Goal: Understand process/instructions

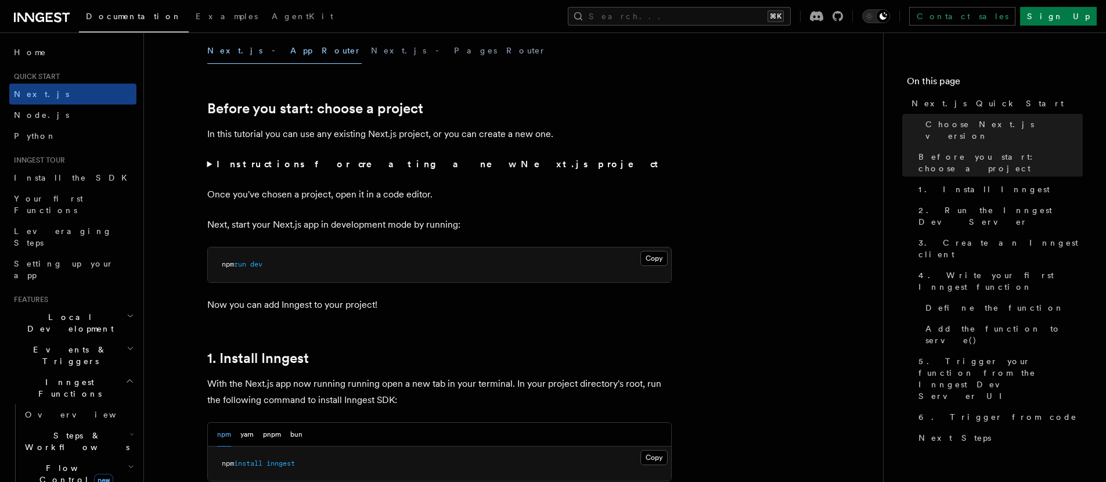
scroll to position [439, 0]
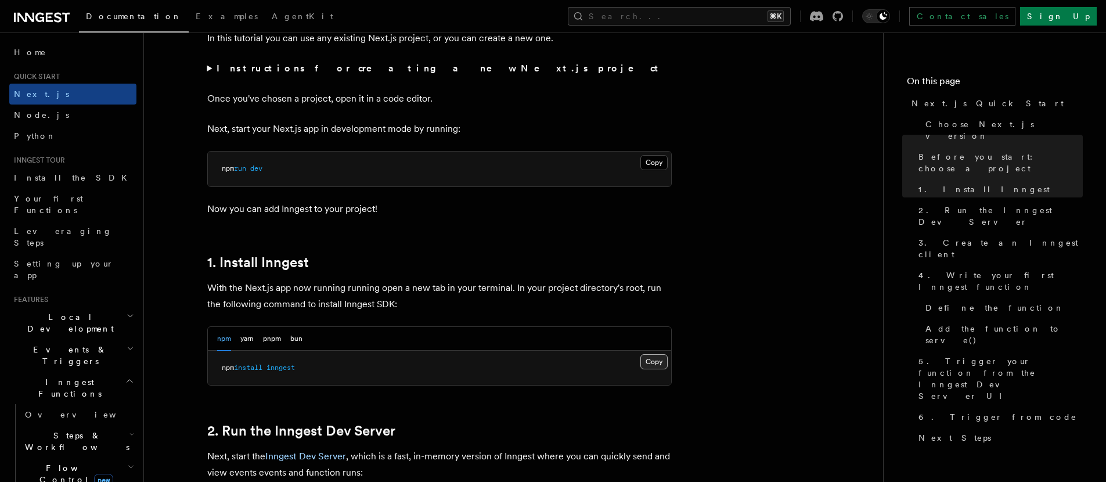
click at [660, 357] on button "Copy Copied" at bounding box center [654, 361] width 27 height 15
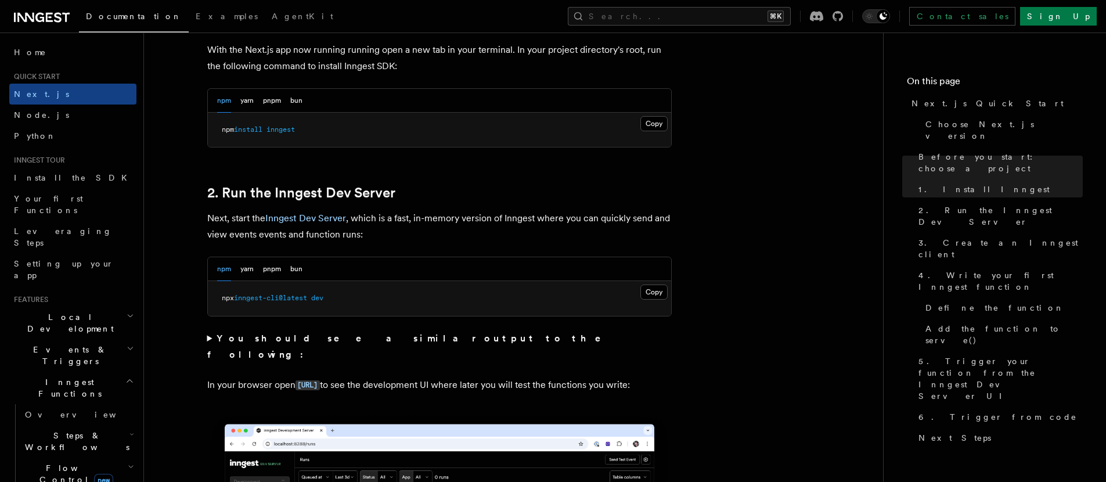
scroll to position [689, 0]
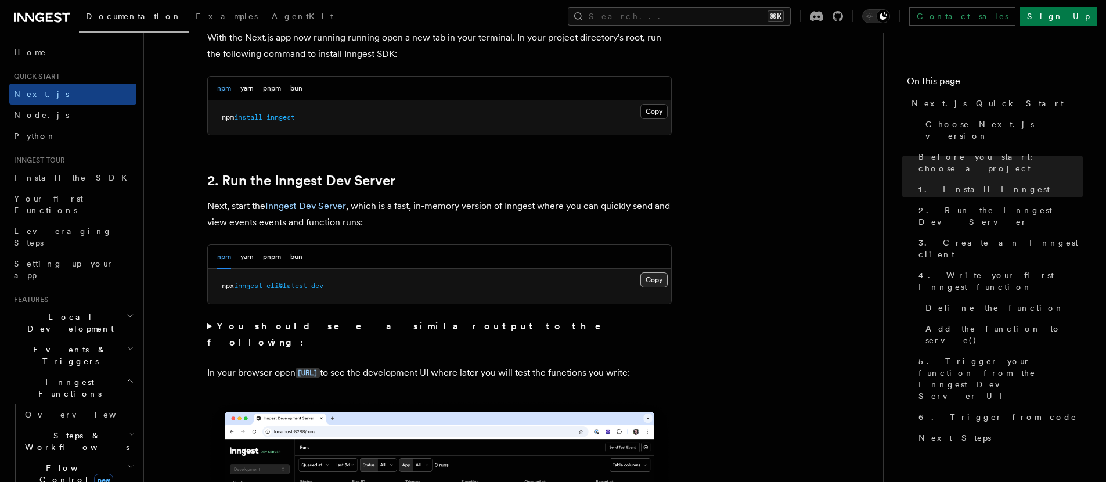
click at [645, 281] on button "Copy Copied" at bounding box center [654, 279] width 27 height 15
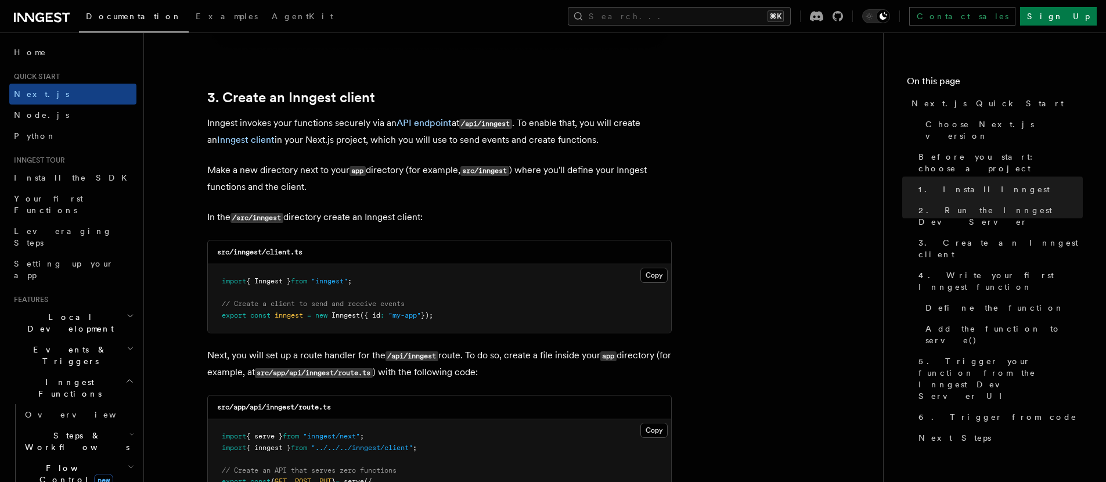
scroll to position [1349, 0]
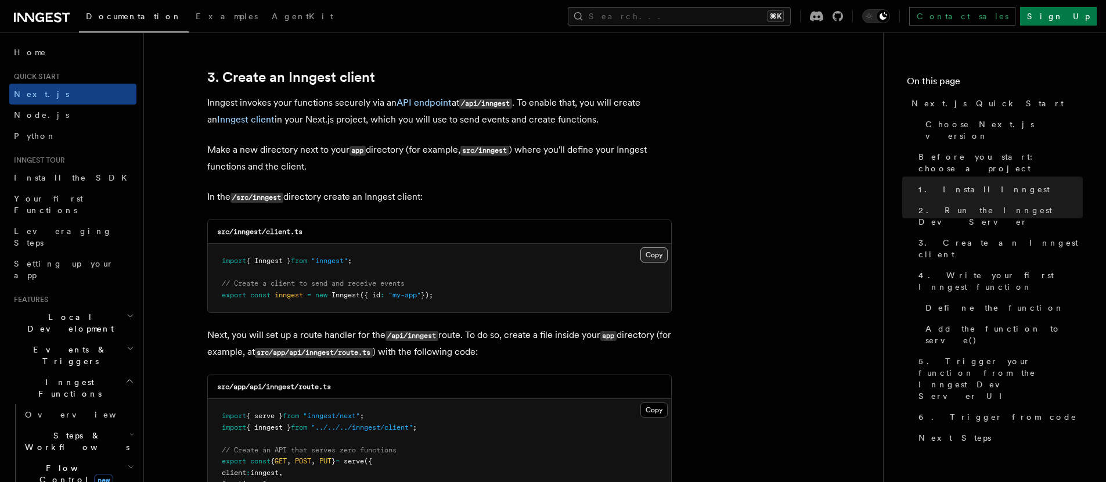
click at [655, 253] on button "Copy Copied" at bounding box center [654, 254] width 27 height 15
click at [651, 253] on button "Copy Copied" at bounding box center [654, 254] width 27 height 15
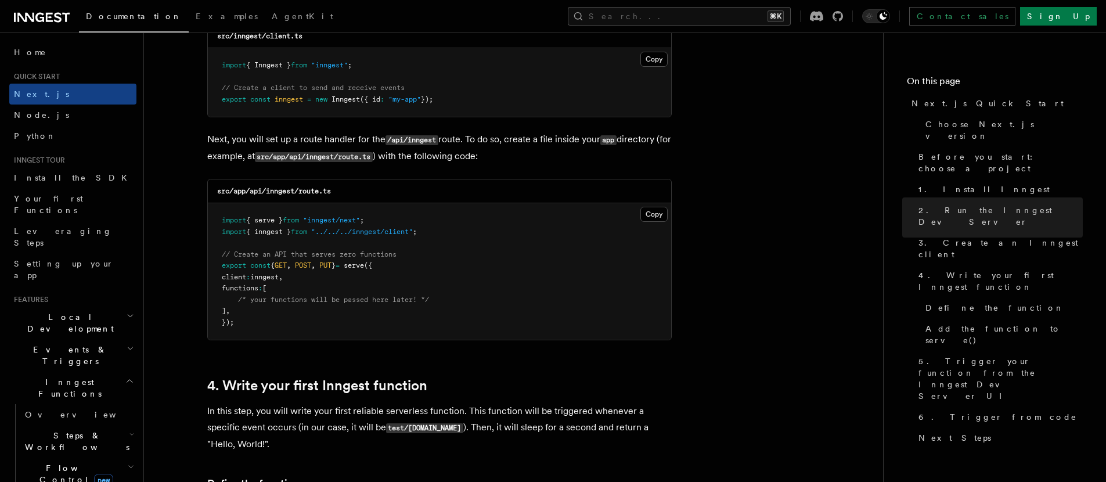
scroll to position [1546, 0]
click at [649, 212] on button "Copy Copied" at bounding box center [654, 213] width 27 height 15
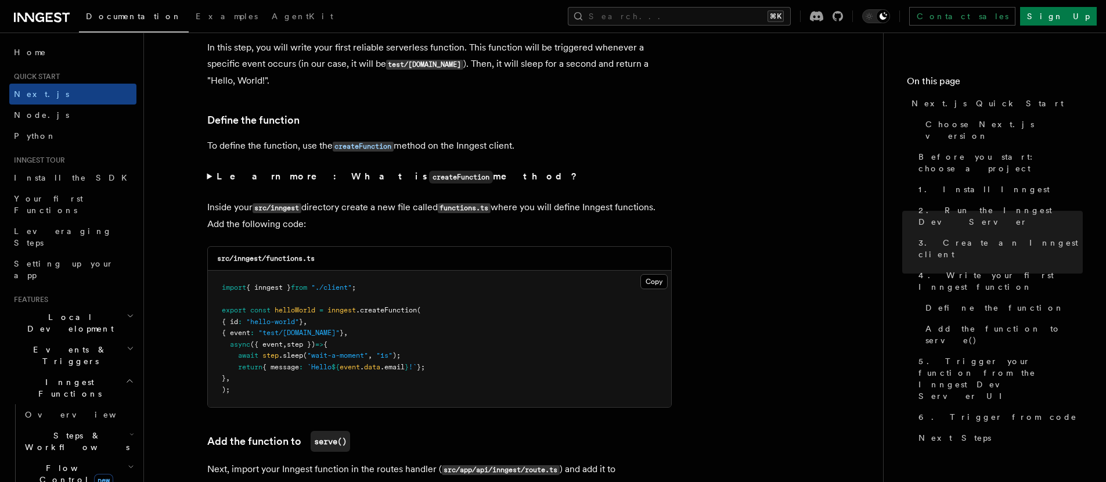
scroll to position [1911, 0]
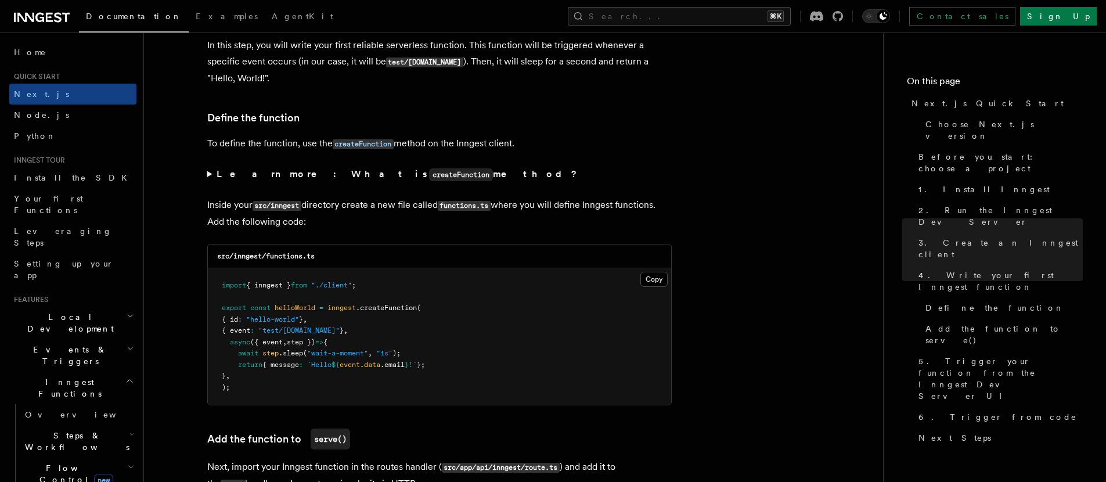
click at [659, 287] on pre "import { inngest } from "./client" ; export const helloWorld = inngest .createF…" at bounding box center [439, 336] width 463 height 136
click at [659, 286] on button "Copy Copied" at bounding box center [654, 279] width 27 height 15
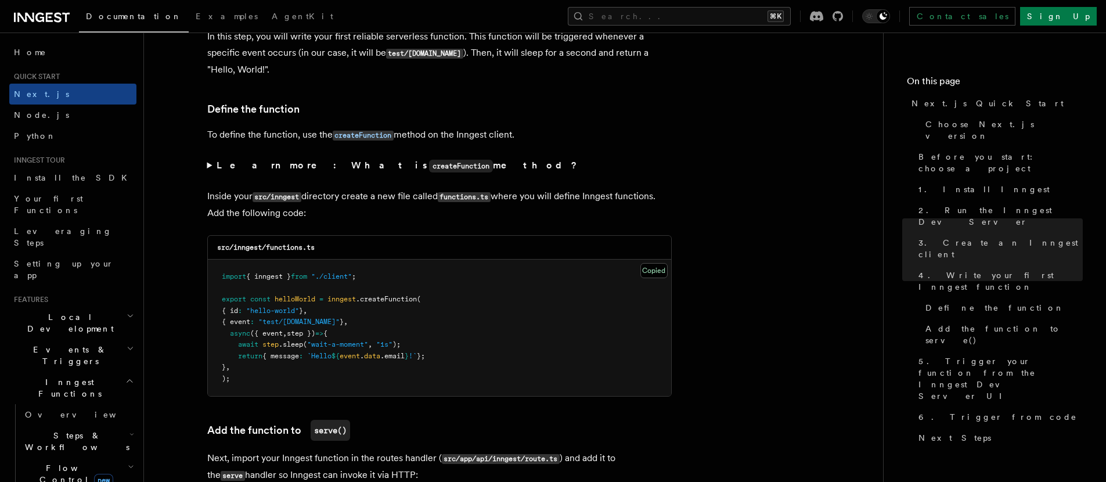
scroll to position [1933, 0]
